Goal: Navigation & Orientation: Find specific page/section

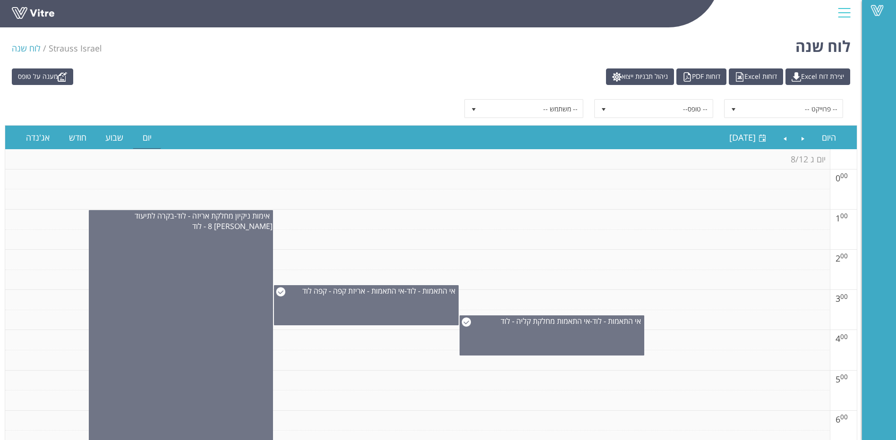
scroll to position [492, 0]
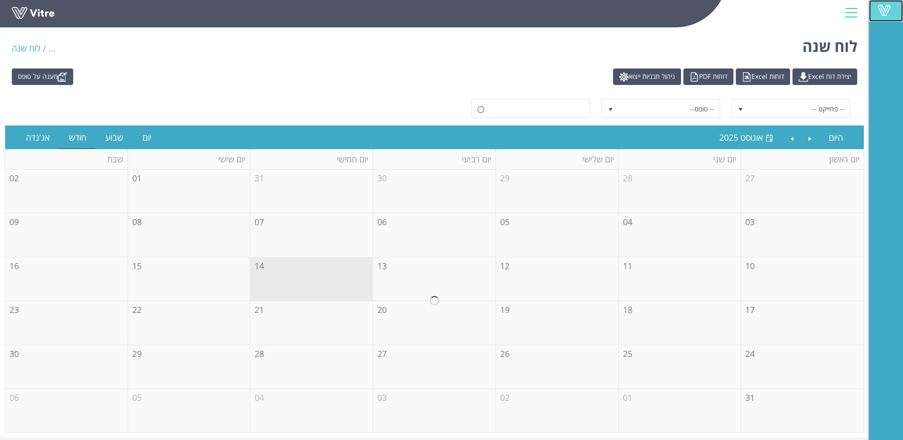
click at [882, 14] on span at bounding box center [884, 10] width 24 height 11
click at [896, 2] on link "Vitre" at bounding box center [886, 11] width 34 height 22
click at [887, 12] on span at bounding box center [884, 10] width 24 height 11
click at [882, 11] on span at bounding box center [884, 10] width 24 height 11
